Goal: Transaction & Acquisition: Purchase product/service

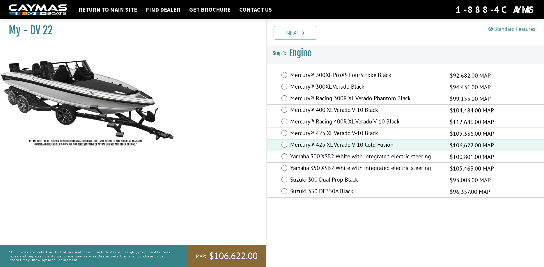
click at [287, 133] on div "Mercury® 425 XL Verado V-10 Black $105,336.00 MAP" at bounding box center [405, 134] width 277 height 12
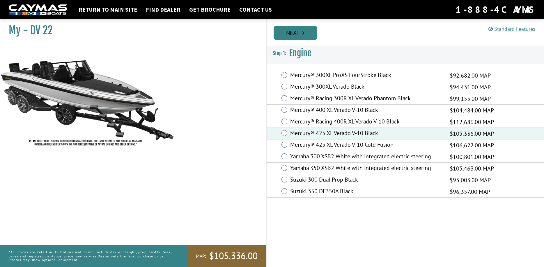
click at [292, 30] on link "Next" at bounding box center [295, 33] width 44 height 14
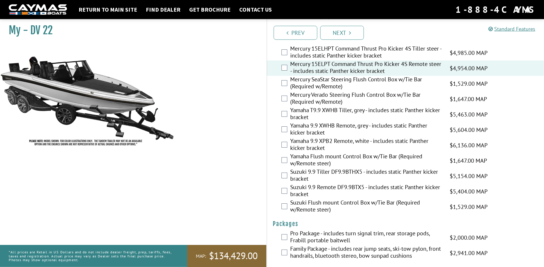
scroll to position [1406, 0]
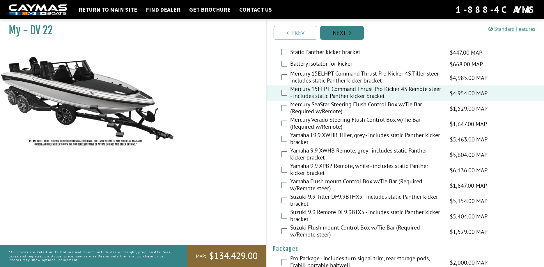
click at [346, 31] on link "Next" at bounding box center [342, 33] width 44 height 14
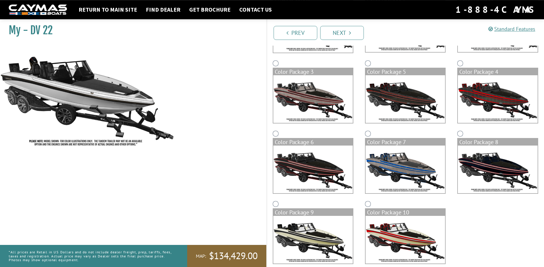
scroll to position [116, 0]
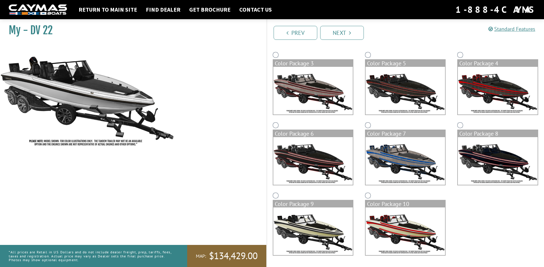
click at [306, 235] on img at bounding box center [312, 232] width 79 height 48
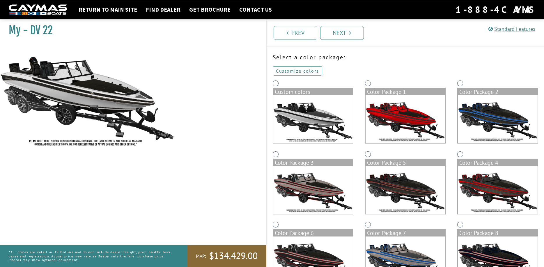
scroll to position [0, 0]
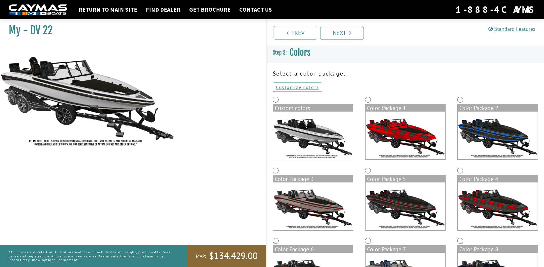
click at [295, 124] on img at bounding box center [312, 136] width 79 height 48
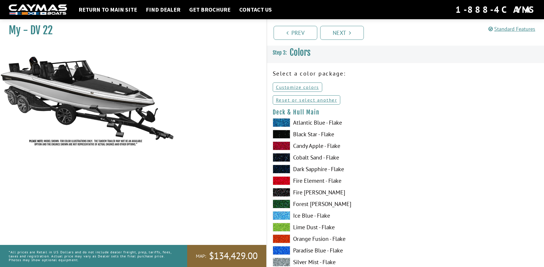
click at [282, 124] on span at bounding box center [281, 122] width 17 height 9
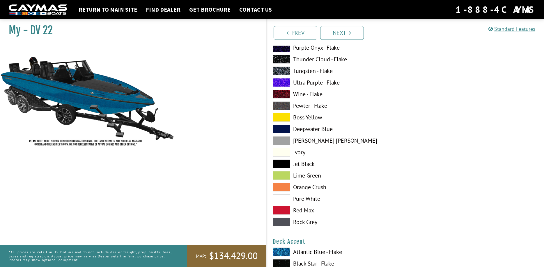
scroll to position [237, 0]
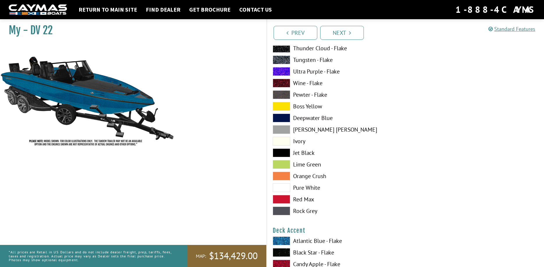
click at [282, 189] on span at bounding box center [281, 188] width 17 height 9
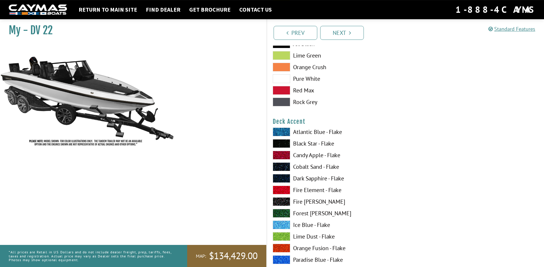
scroll to position [356, 0]
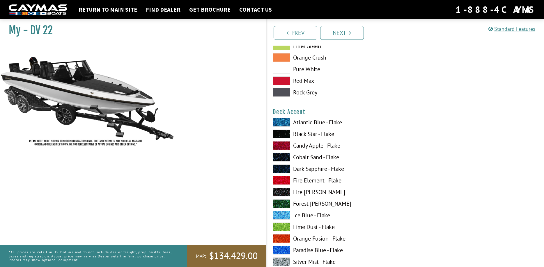
click at [282, 193] on span at bounding box center [281, 192] width 17 height 9
click at [283, 205] on span at bounding box center [281, 204] width 17 height 9
click at [282, 216] on span at bounding box center [281, 215] width 17 height 9
click at [284, 264] on span at bounding box center [281, 262] width 17 height 9
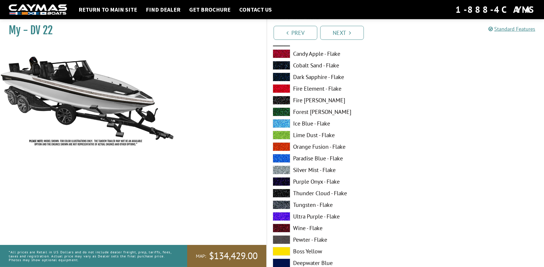
scroll to position [89, 0]
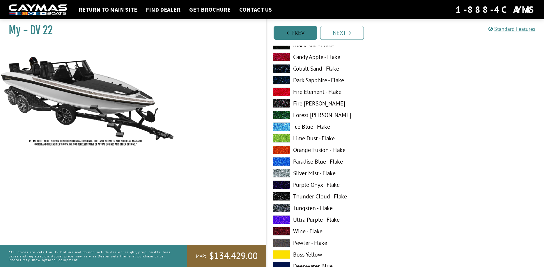
click at [291, 36] on link "Prev" at bounding box center [295, 33] width 44 height 14
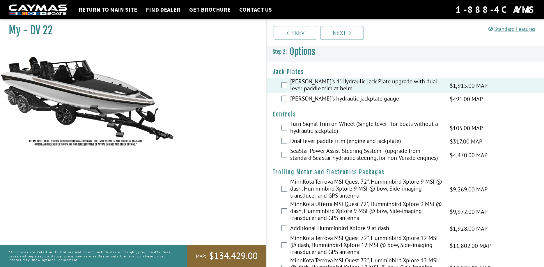
scroll to position [0, 0]
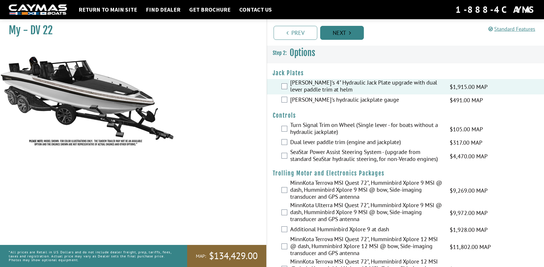
click at [343, 35] on link "Next" at bounding box center [342, 33] width 44 height 14
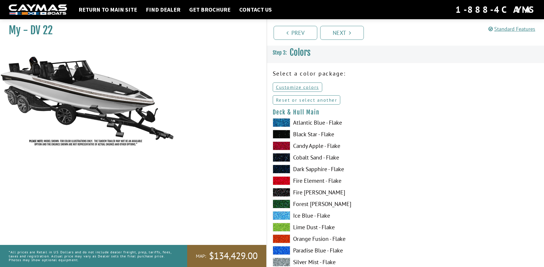
click at [297, 101] on link "Reset or select another" at bounding box center [307, 99] width 68 height 9
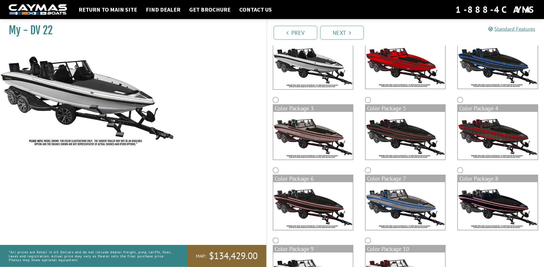
scroll to position [116, 0]
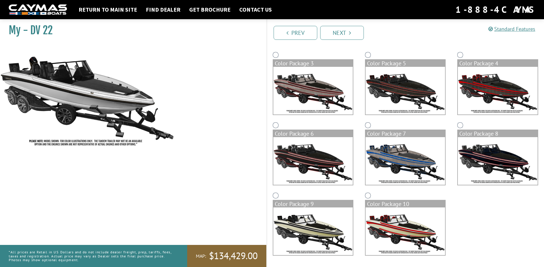
click at [315, 235] on img at bounding box center [312, 232] width 79 height 48
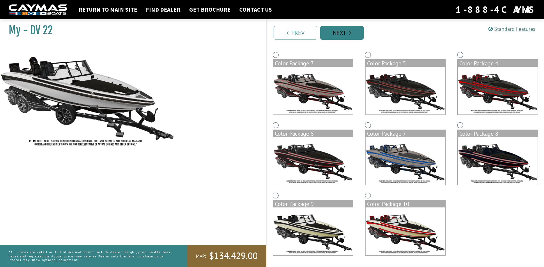
click at [350, 32] on icon "Pagination" at bounding box center [350, 33] width 2 height 6
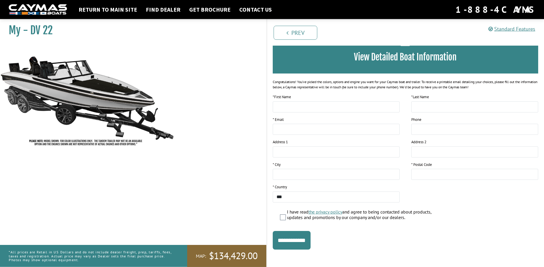
scroll to position [45, 0]
